Goal: Check status

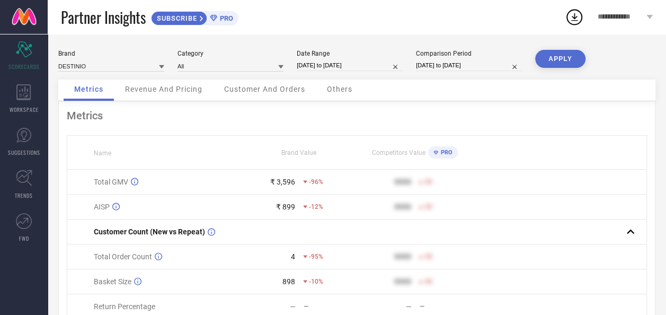
select select "8"
select select "2025"
select select "9"
select select "2025"
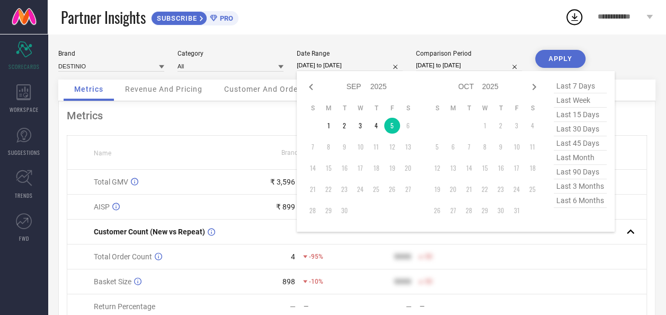
click at [318, 62] on input "[DATE] to [DATE]" at bounding box center [350, 65] width 106 height 11
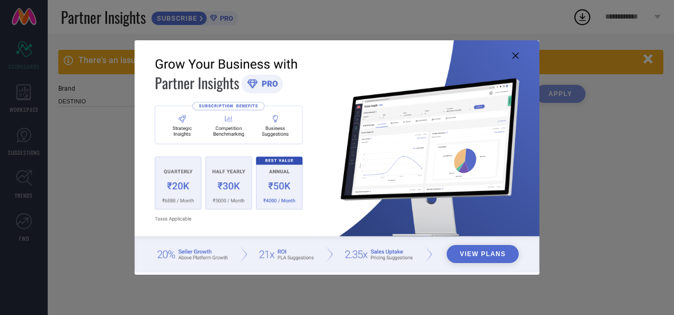
type input "All"
